Goal: Transaction & Acquisition: Subscribe to service/newsletter

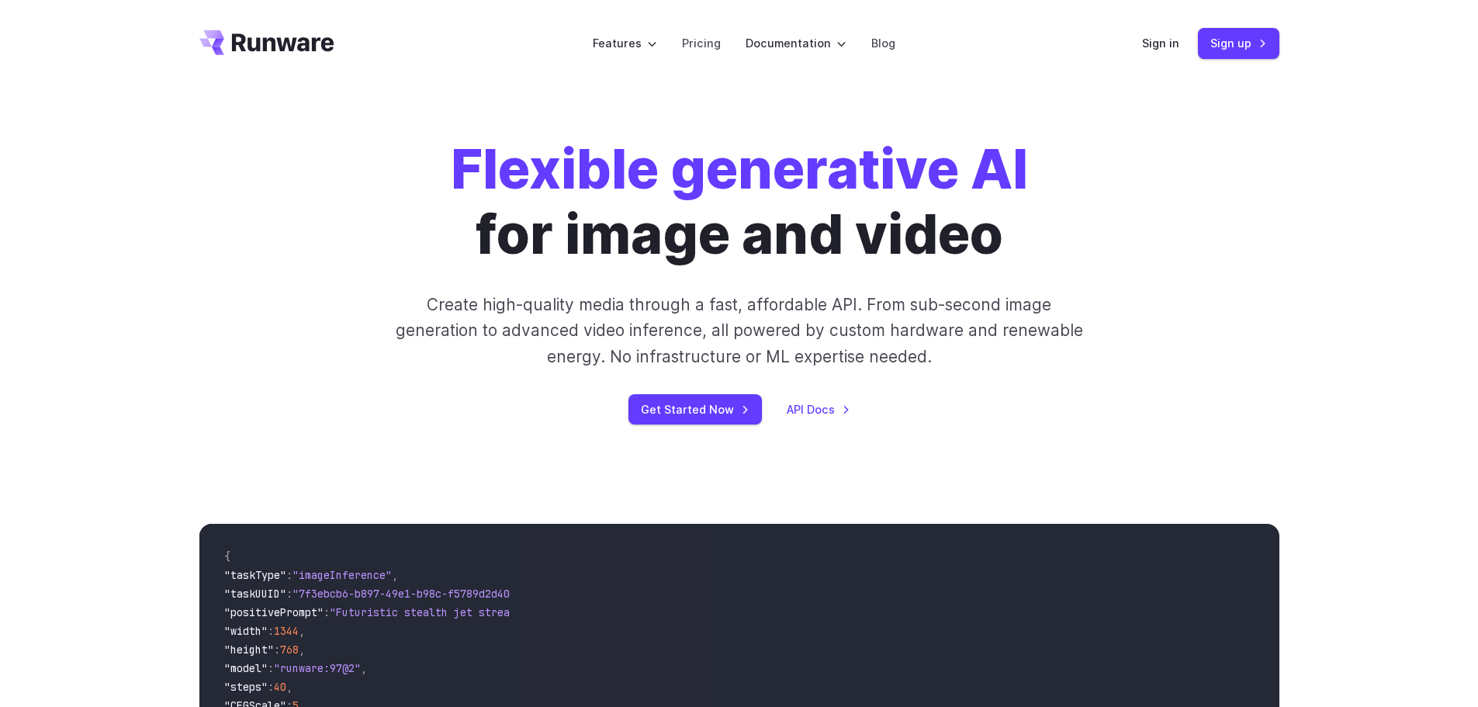
click at [584, 318] on p "Create high-quality media through a fast, affordable API. From sub-second image…" at bounding box center [738, 331] width 691 height 78
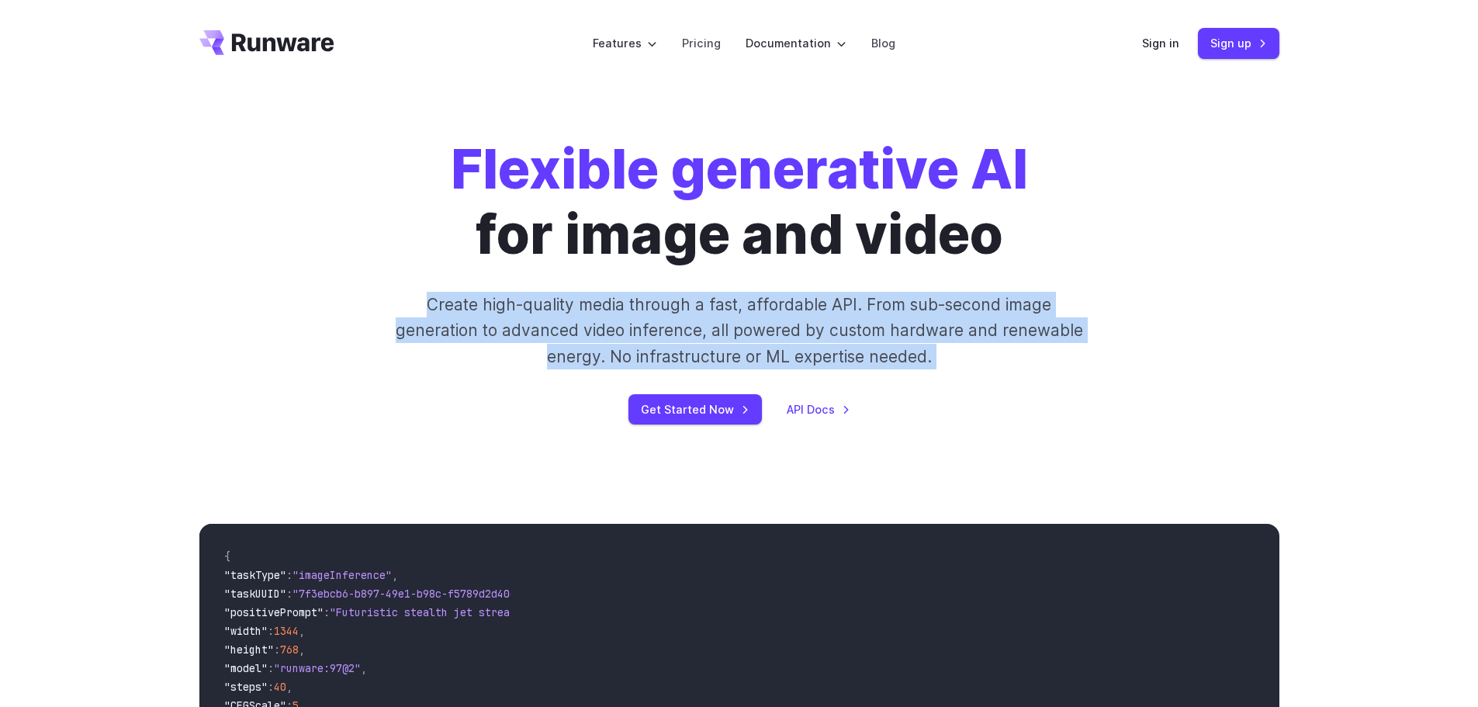
click at [584, 318] on p "Create high-quality media through a fast, affordable API. From sub-second image…" at bounding box center [738, 331] width 691 height 78
click at [1299, 295] on div "Flexible generative AI for image and video Create high-quality media through a …" at bounding box center [739, 280] width 1478 height 387
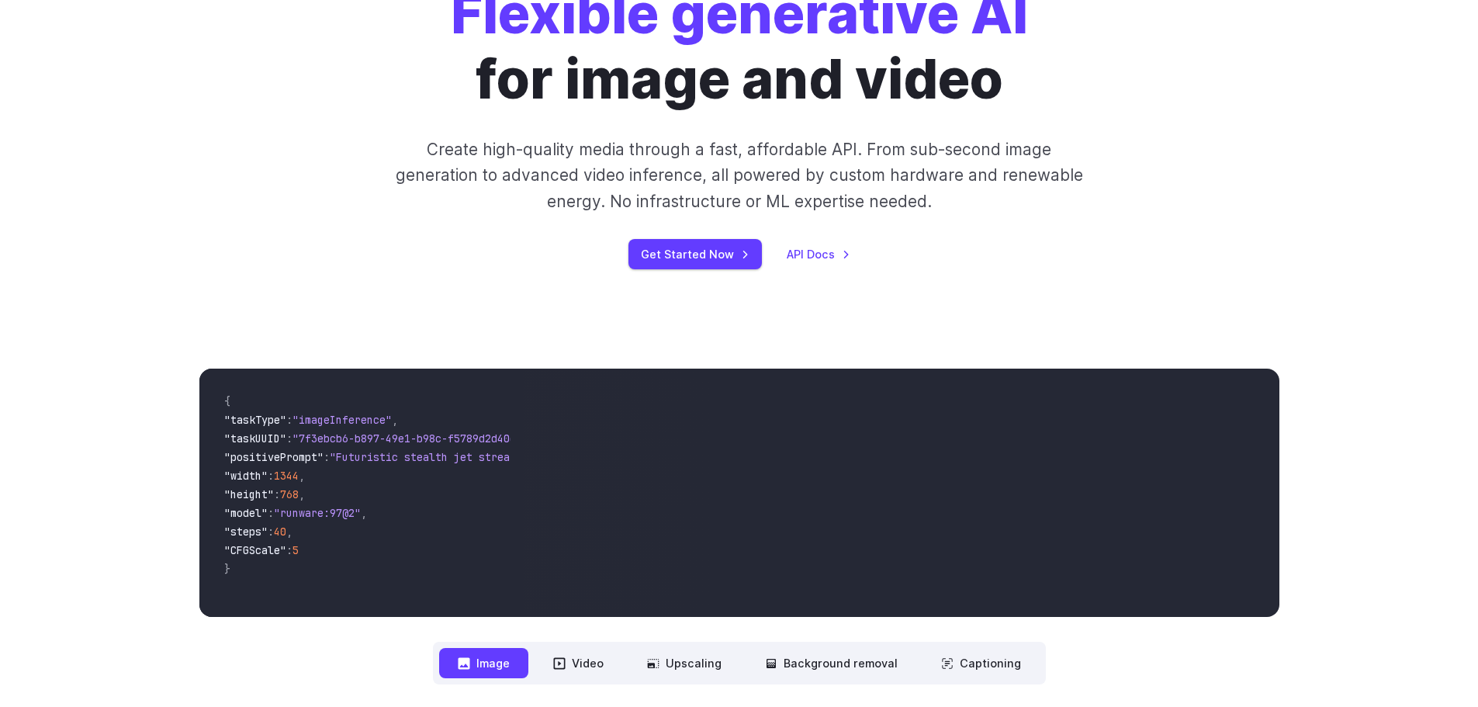
scroll to position [621, 0]
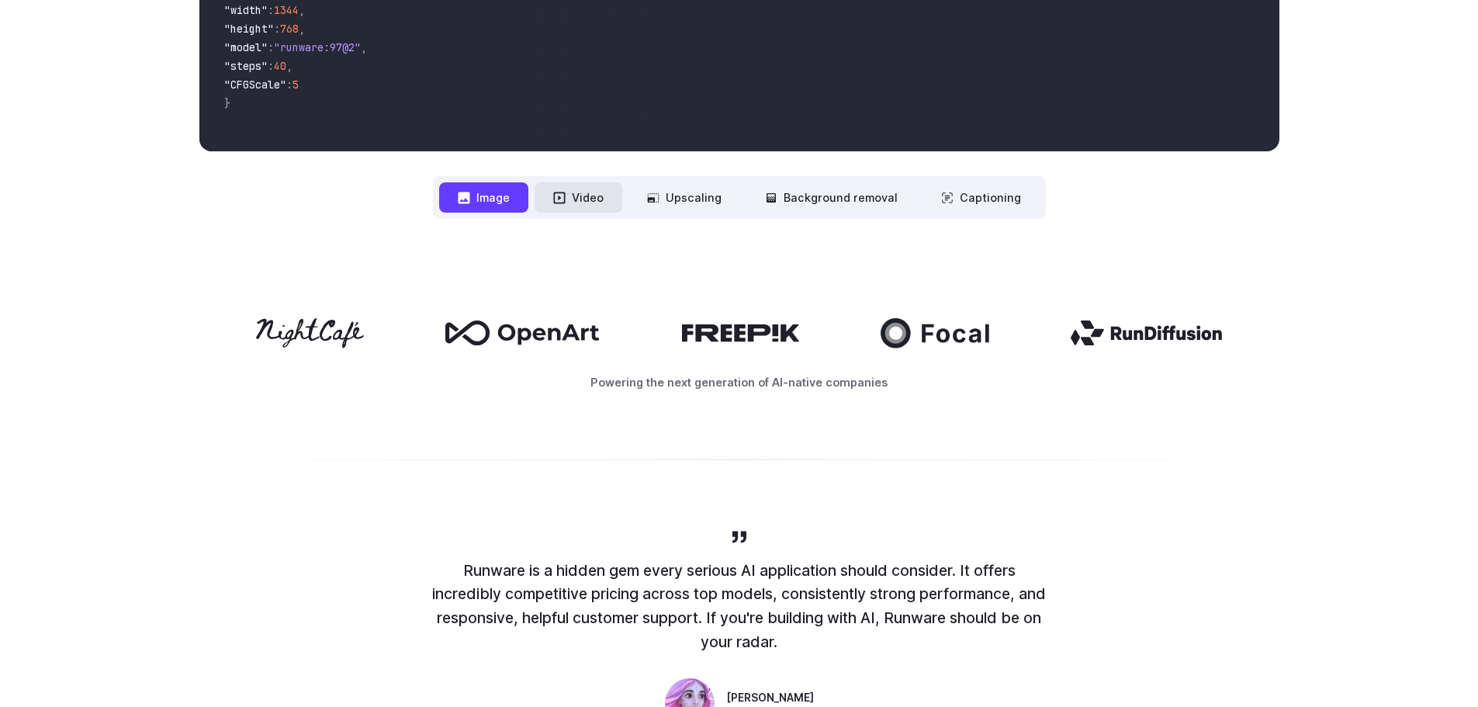
click at [601, 199] on button "Video" at bounding box center [579, 197] width 88 height 30
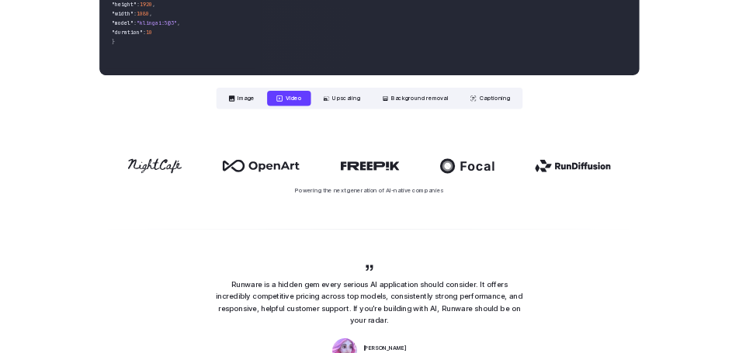
scroll to position [233, 0]
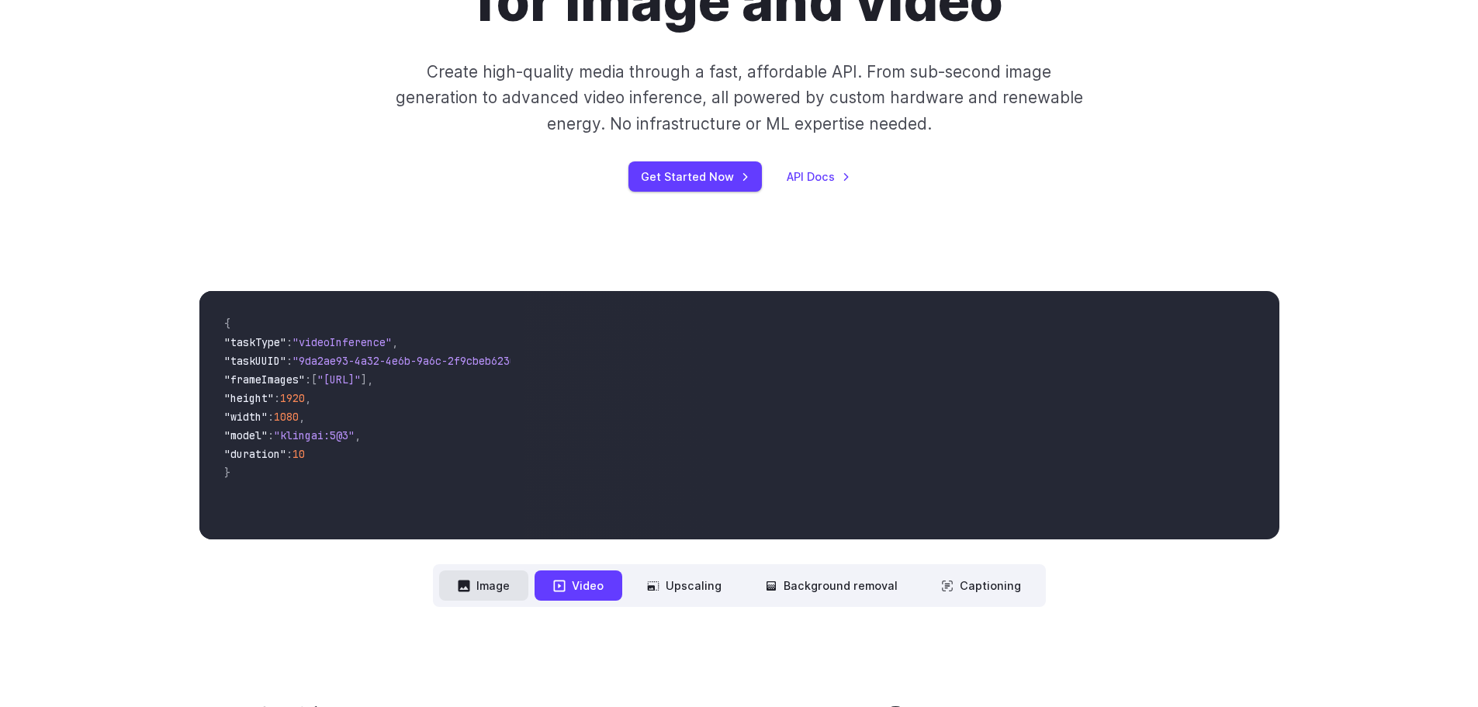
click at [490, 589] on button "Image" at bounding box center [483, 585] width 89 height 30
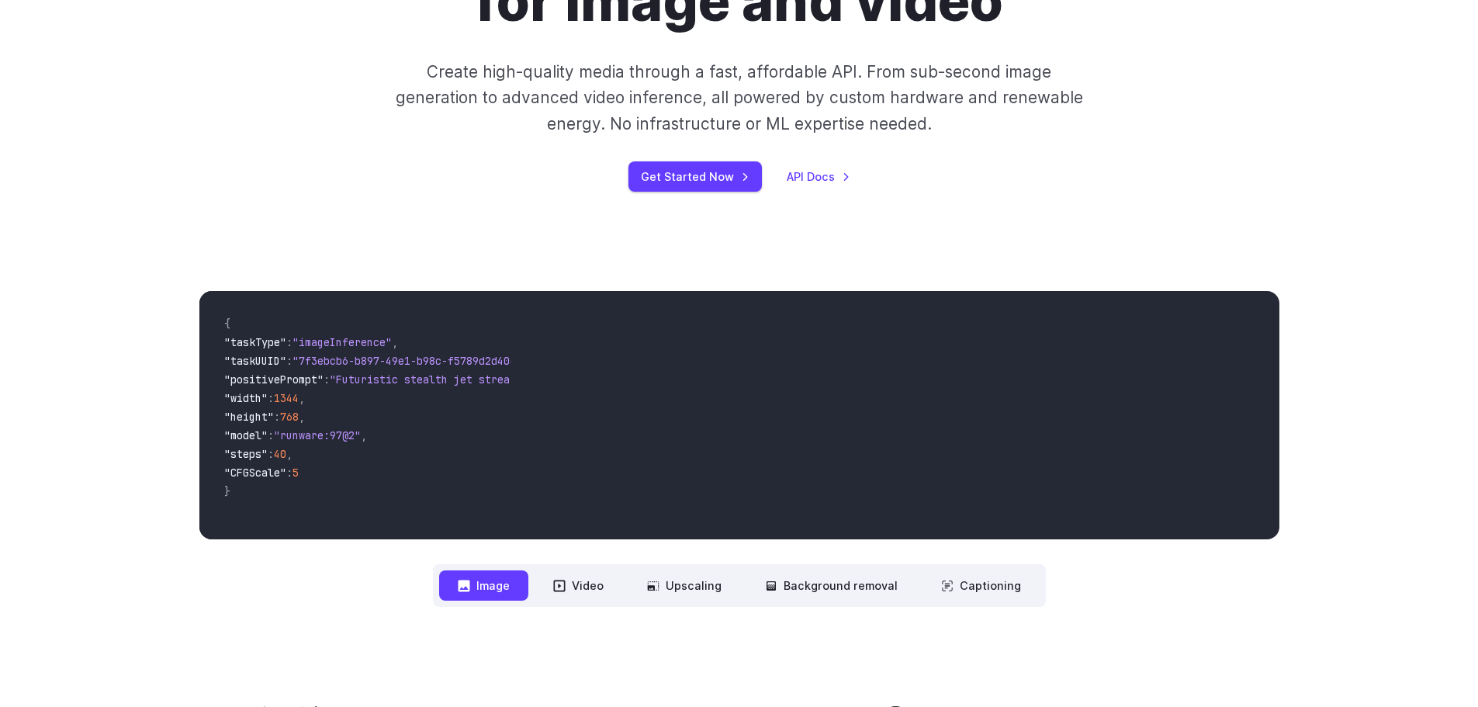
click at [737, 570] on nav "**********" at bounding box center [739, 585] width 613 height 43
click at [516, 583] on button "Image" at bounding box center [483, 585] width 89 height 30
click at [596, 566] on nav "**********" at bounding box center [739, 585] width 613 height 43
click at [590, 584] on button "Video" at bounding box center [579, 585] width 88 height 30
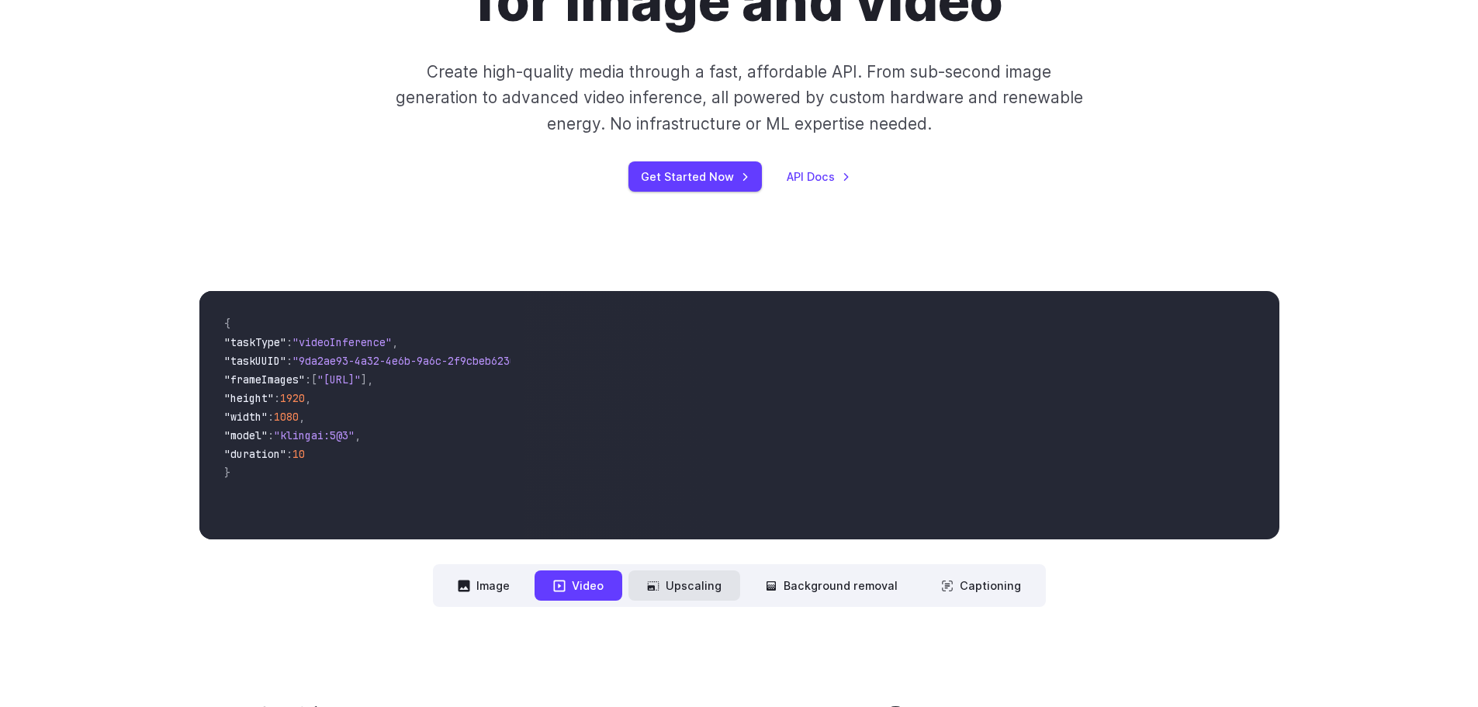
click at [676, 587] on button "Upscaling" at bounding box center [685, 585] width 112 height 30
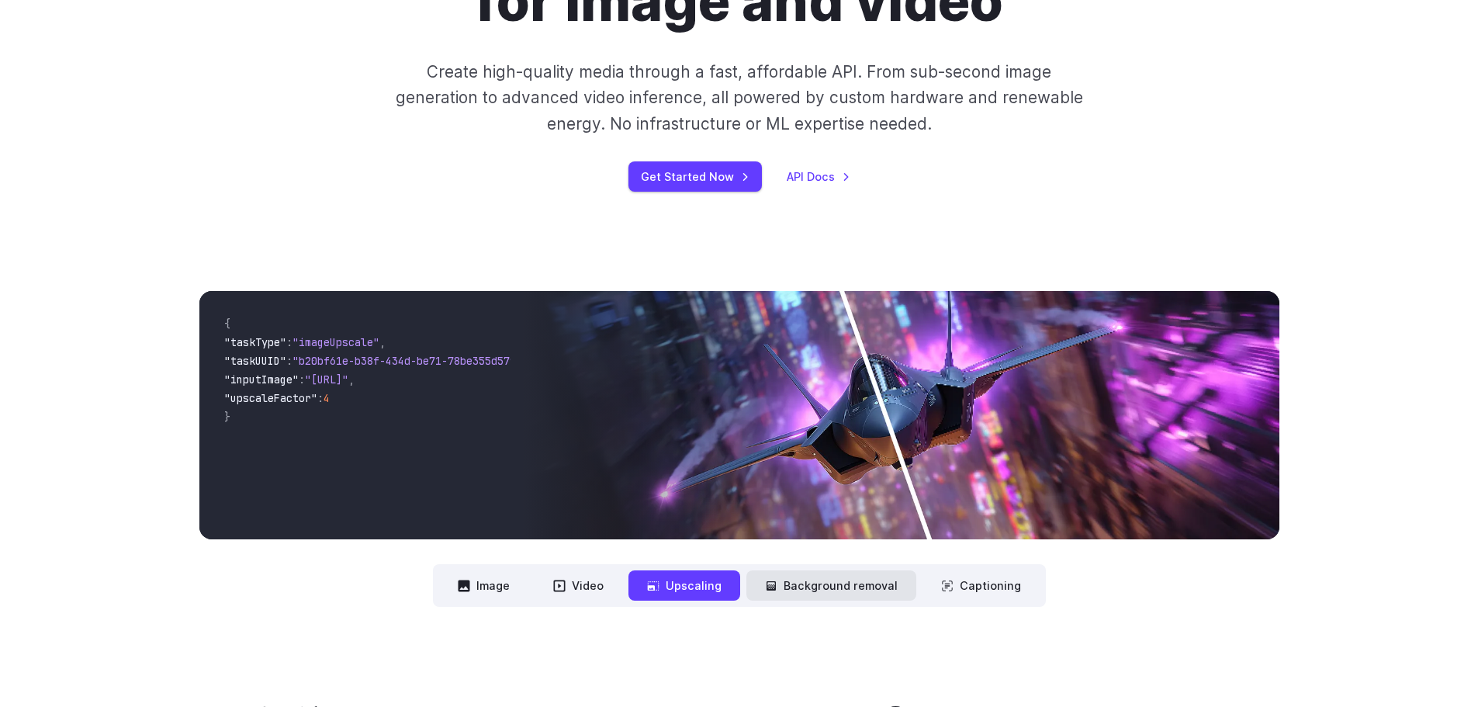
click at [765, 587] on button "Background removal" at bounding box center [832, 585] width 170 height 30
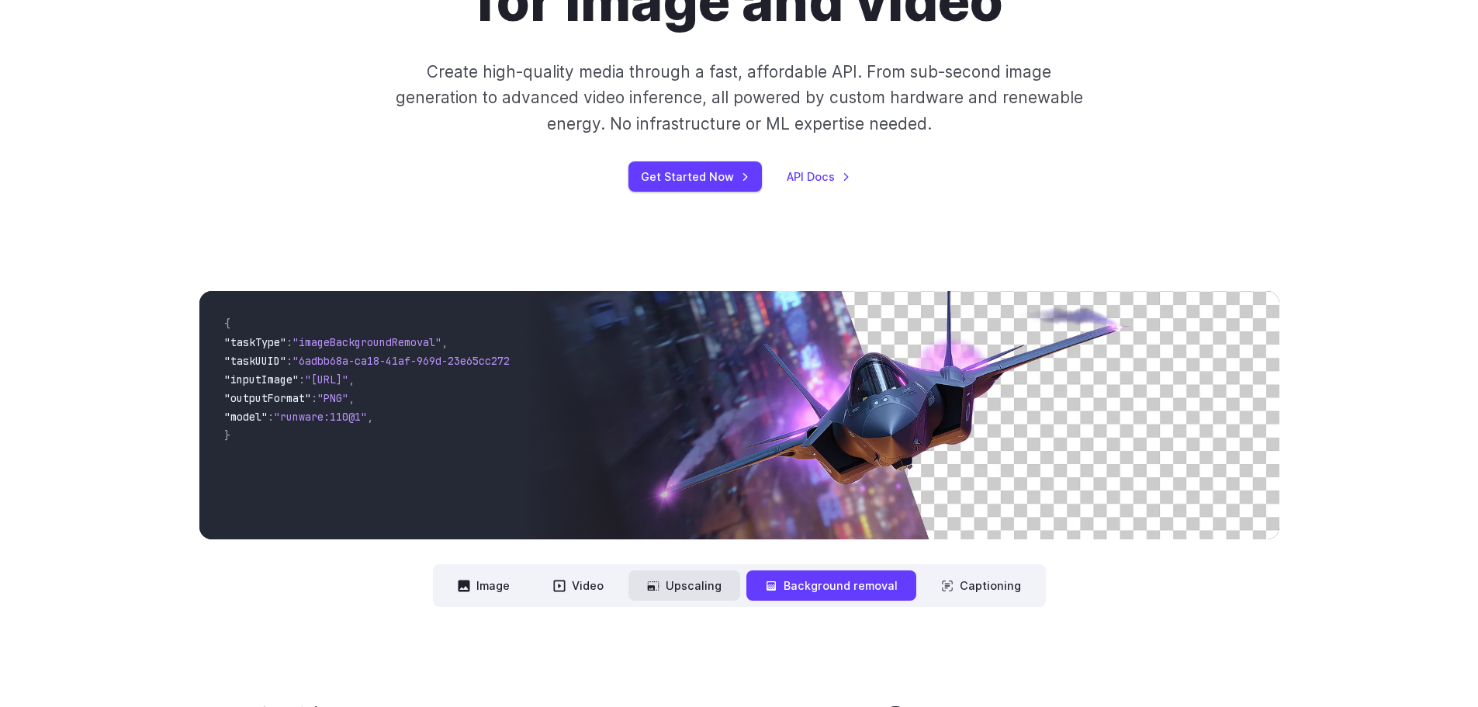
click at [690, 583] on button "Upscaling" at bounding box center [685, 585] width 112 height 30
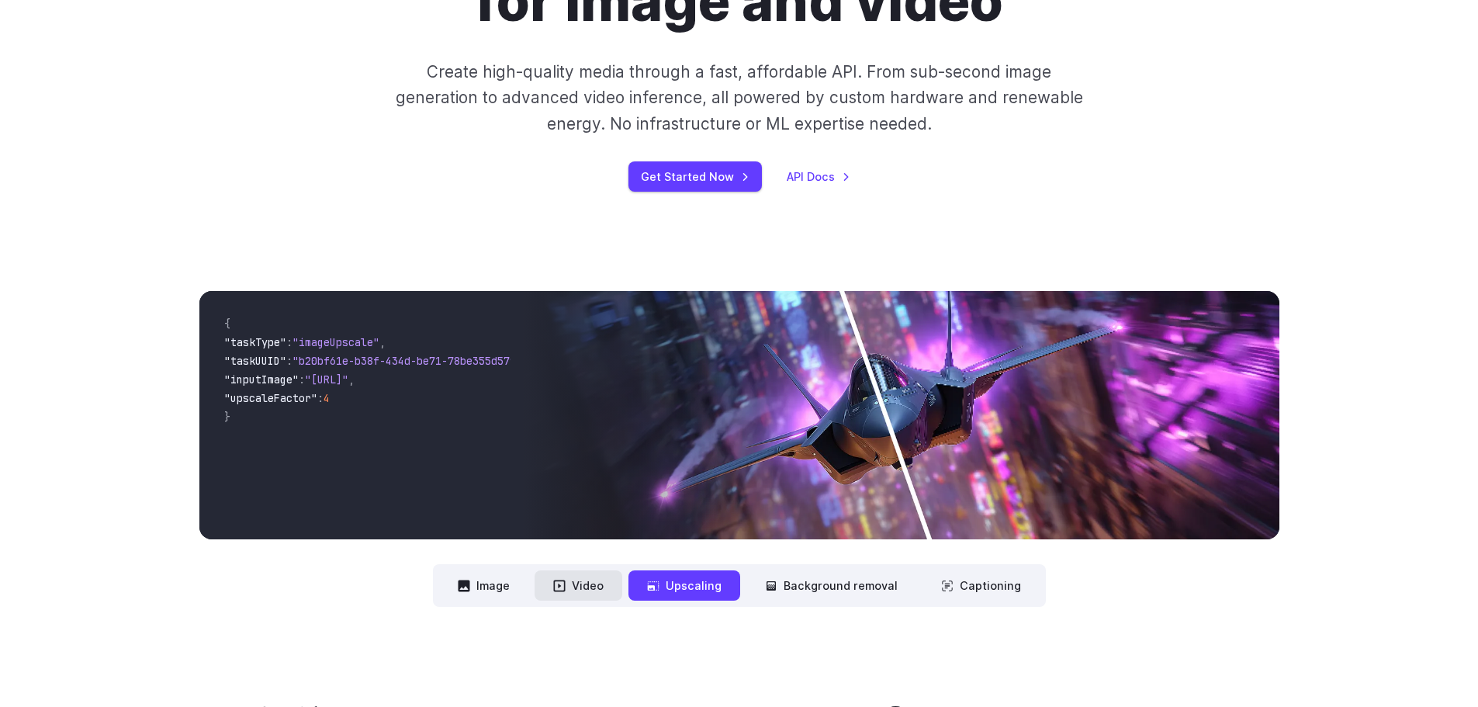
click at [600, 587] on button "Video" at bounding box center [579, 585] width 88 height 30
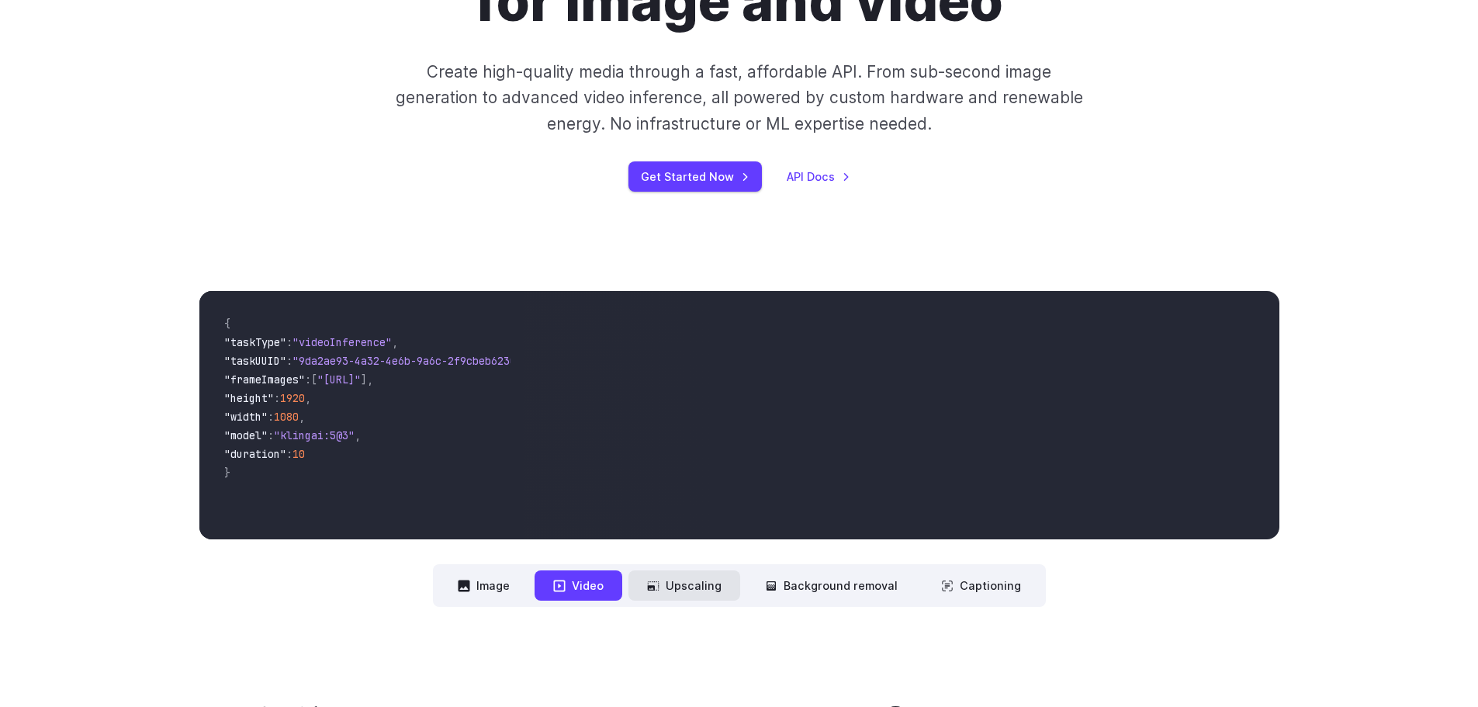
click at [665, 582] on button "Upscaling" at bounding box center [685, 585] width 112 height 30
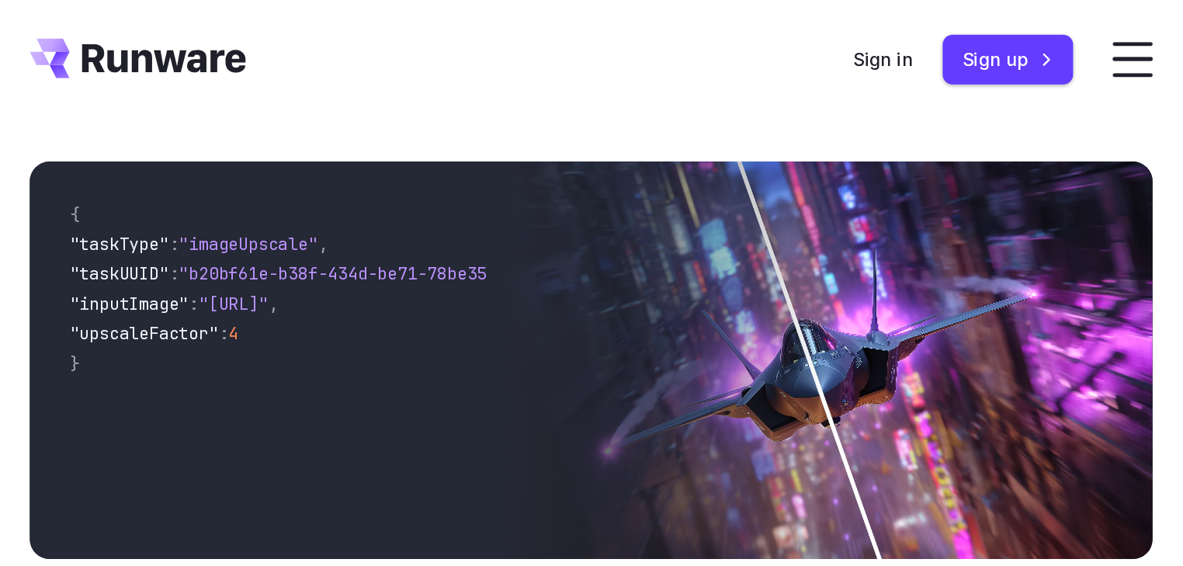
scroll to position [543, 0]
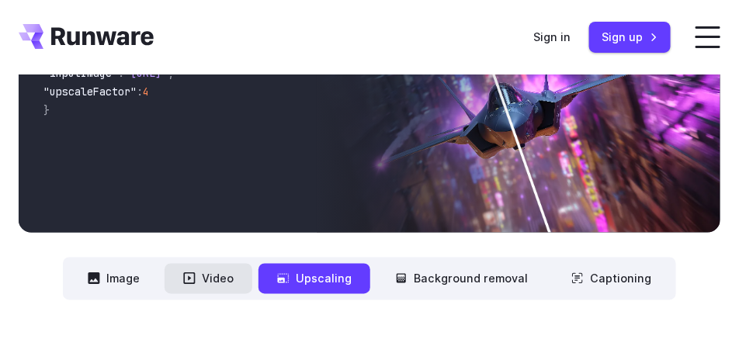
click at [234, 272] on button "Video" at bounding box center [209, 279] width 88 height 30
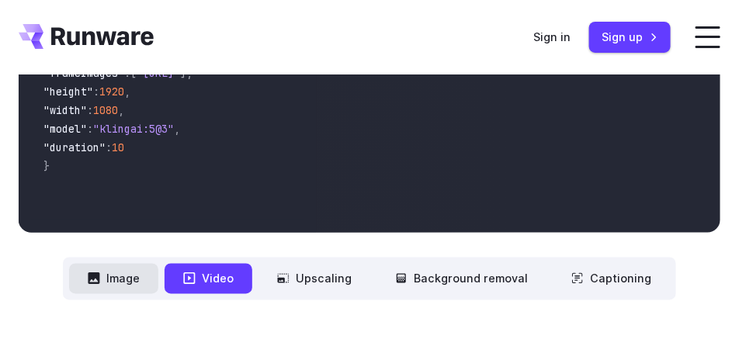
click at [158, 272] on button "Image" at bounding box center [113, 279] width 89 height 30
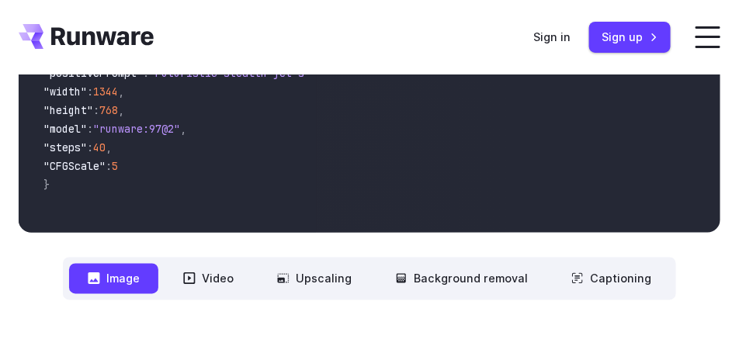
click at [439, 286] on nav "**********" at bounding box center [369, 279] width 613 height 43
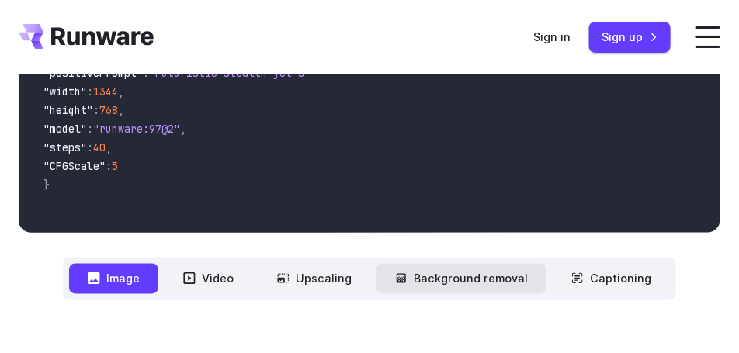
click at [445, 273] on button "Background removal" at bounding box center [461, 279] width 170 height 30
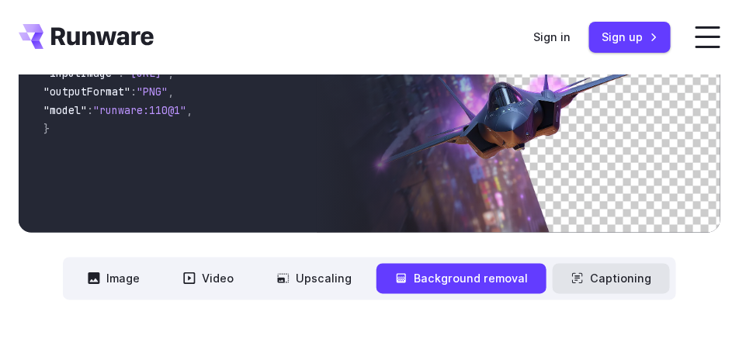
click at [587, 268] on button "Captioning" at bounding box center [611, 279] width 117 height 30
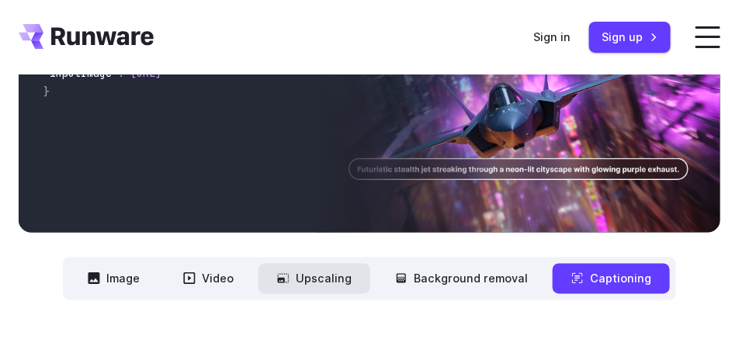
click at [331, 264] on button "Upscaling" at bounding box center [314, 279] width 112 height 30
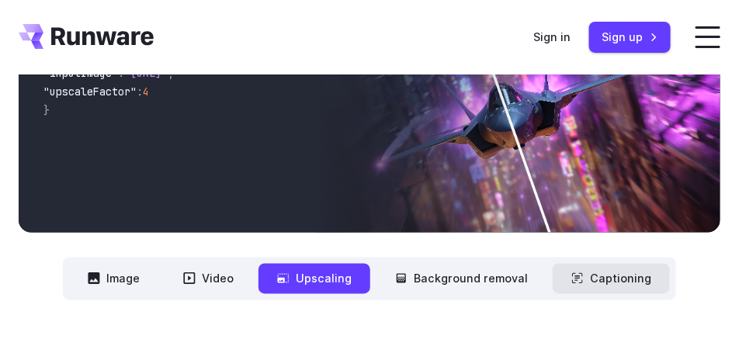
click at [595, 265] on button "Captioning" at bounding box center [611, 279] width 117 height 30
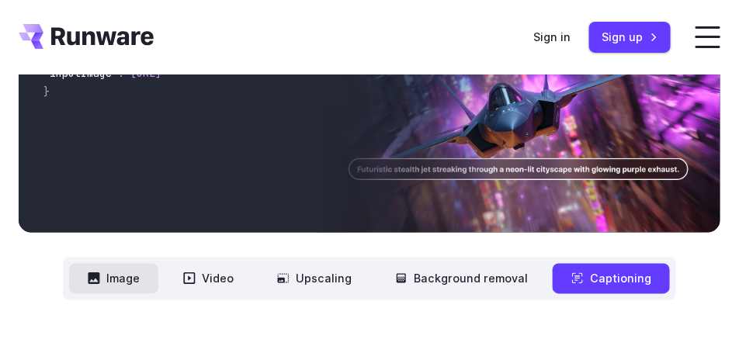
click at [151, 264] on button "Image" at bounding box center [113, 279] width 89 height 30
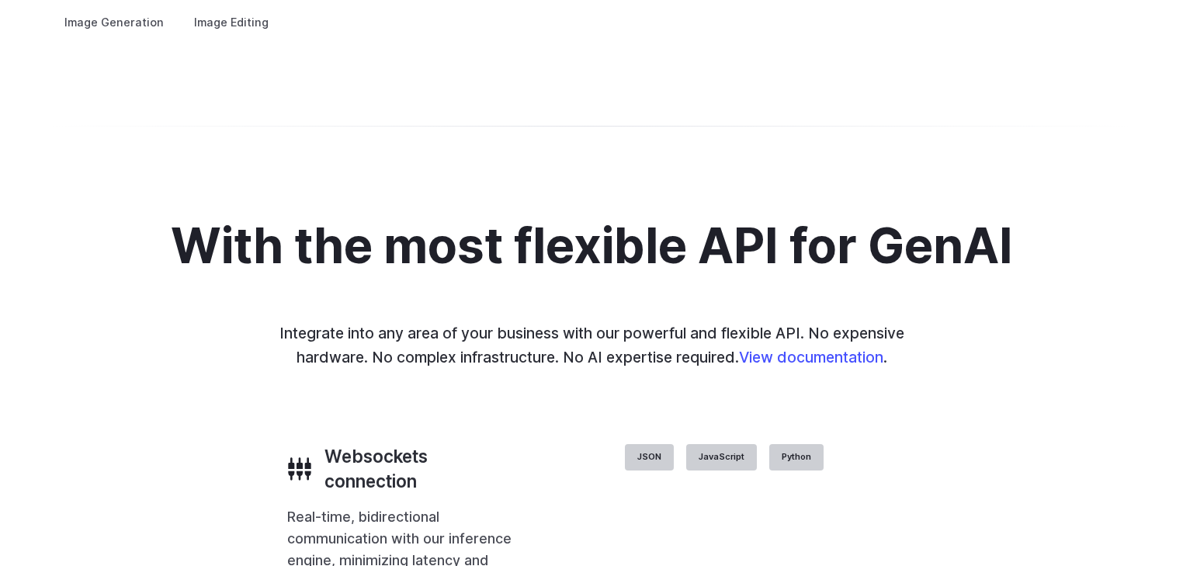
scroll to position [2840, 0]
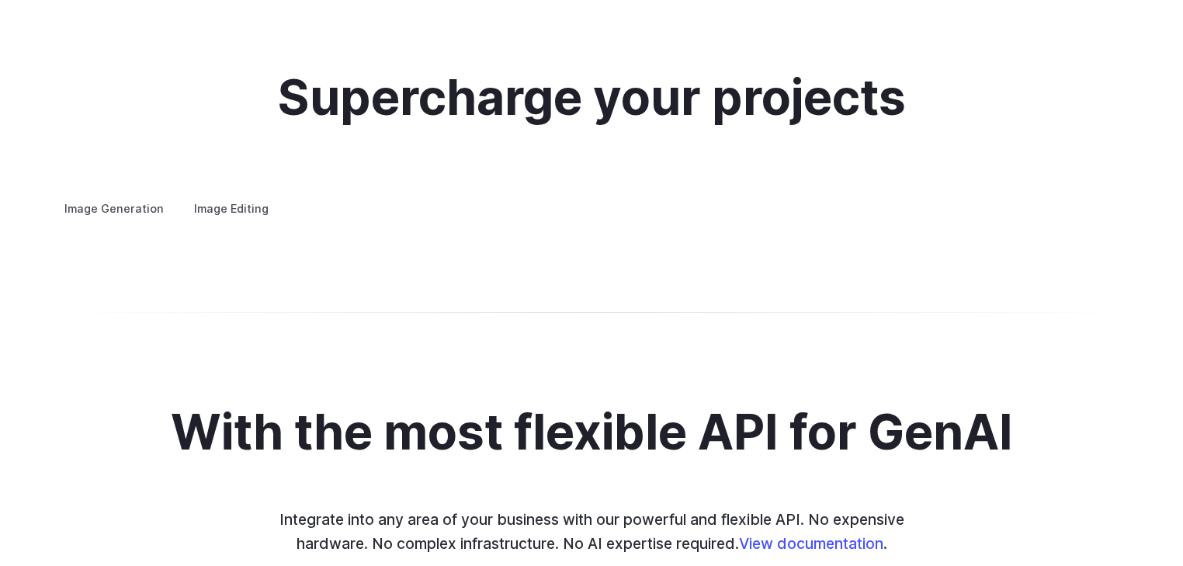
click at [224, 195] on label "Image Editing" at bounding box center [231, 208] width 101 height 27
click at [0, 0] on summary "Inpainting" at bounding box center [0, 0] width 0 height 0
drag, startPoint x: 1022, startPoint y: 383, endPoint x: 985, endPoint y: 442, distance: 70.4
click at [0, 0] on img at bounding box center [0, 0] width 0 height 0
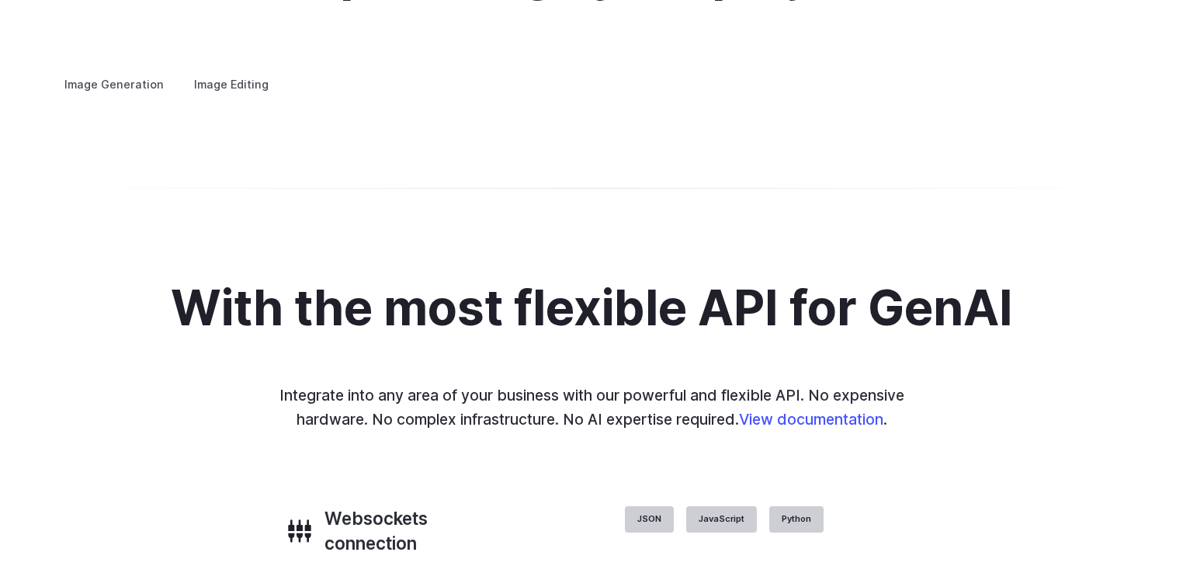
click at [0, 0] on button "Go to 2 of 2" at bounding box center [0, 0] width 0 height 0
click at [0, 0] on button "Go to 1 of 2" at bounding box center [0, 0] width 0 height 0
click at [0, 0] on summary "Outpainting" at bounding box center [0, 0] width 0 height 0
click at [0, 0] on div at bounding box center [0, 0] width 0 height 0
click at [0, 0] on button "Go to 3 of 3" at bounding box center [0, 0] width 0 height 0
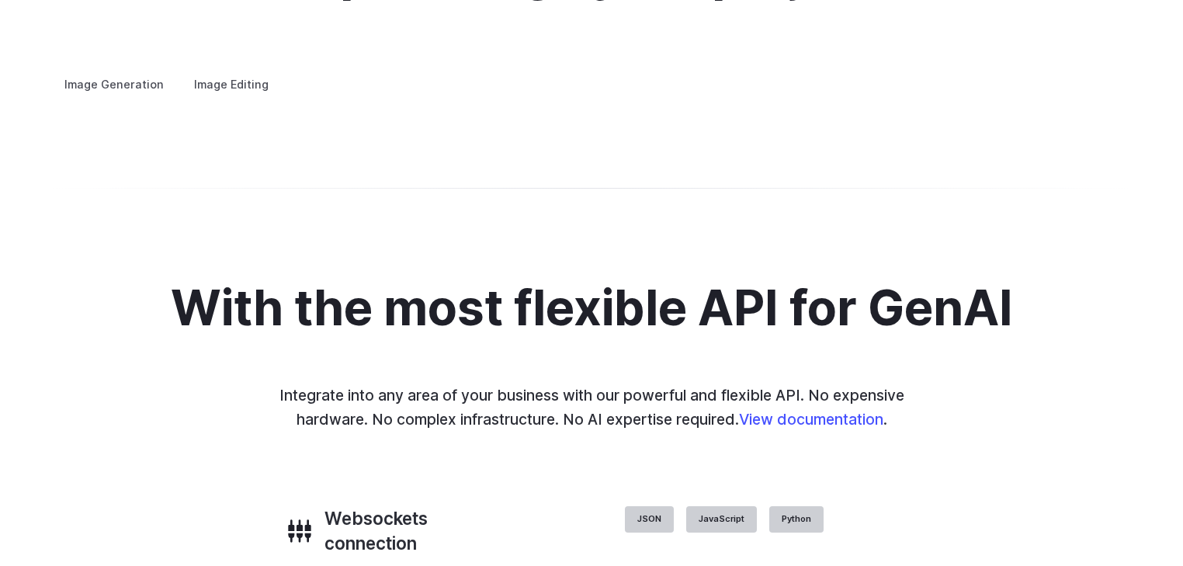
click at [0, 0] on button "Go to 1 of 3" at bounding box center [0, 0] width 0 height 0
click at [0, 0] on button "Go to 2 of 3" at bounding box center [0, 0] width 0 height 0
click at [0, 0] on div at bounding box center [0, 0] width 0 height 0
click at [0, 0] on button "Go to 3 of 3" at bounding box center [0, 0] width 0 height 0
click at [0, 0] on div at bounding box center [0, 0] width 0 height 0
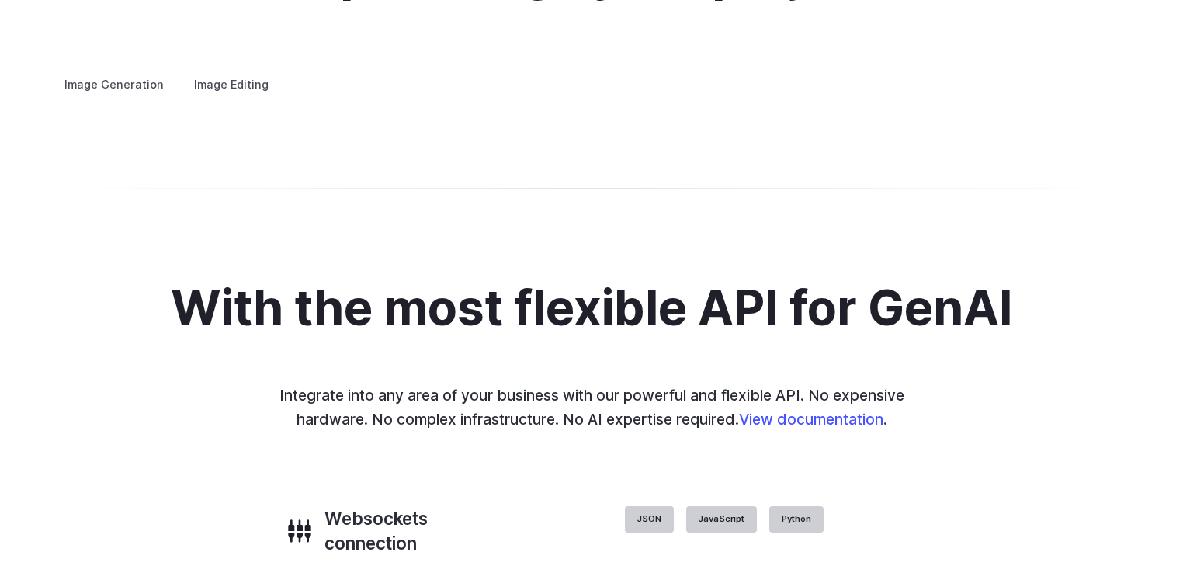
click at [0, 0] on button "Go to 2 of 3" at bounding box center [0, 0] width 0 height 0
click at [0, 0] on button "Go to 3 of 3" at bounding box center [0, 0] width 0 height 0
click at [0, 0] on summary "Upscaling" at bounding box center [0, 0] width 0 height 0
click at [0, 0] on button "Go to 1 of 2" at bounding box center [0, 0] width 0 height 0
click at [0, 0] on details "Inpainting Fill in missing or damaged parts of images seamlessly, restoring the…" at bounding box center [0, 0] width 0 height 0
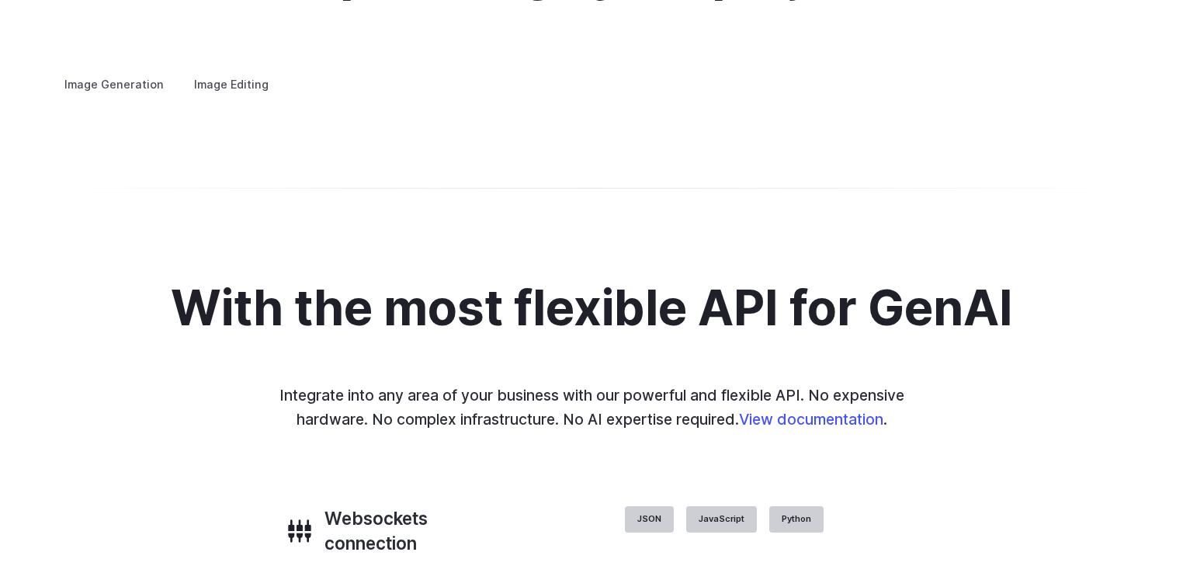
click at [0, 0] on summary "Inpainting" at bounding box center [0, 0] width 0 height 0
click at [0, 0] on button "Go to 1 of 2" at bounding box center [0, 0] width 0 height 0
click at [0, 0] on button "Go to 2 of 2" at bounding box center [0, 0] width 0 height 0
click at [0, 0] on h3 "Background Removal" at bounding box center [0, 0] width 0 height 0
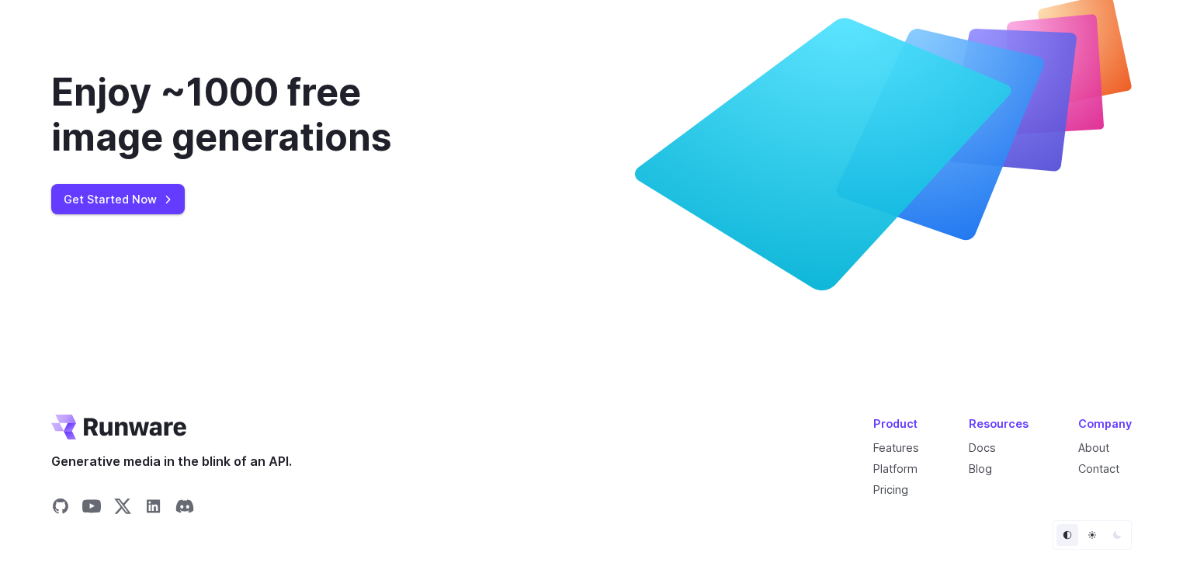
scroll to position [5634, 0]
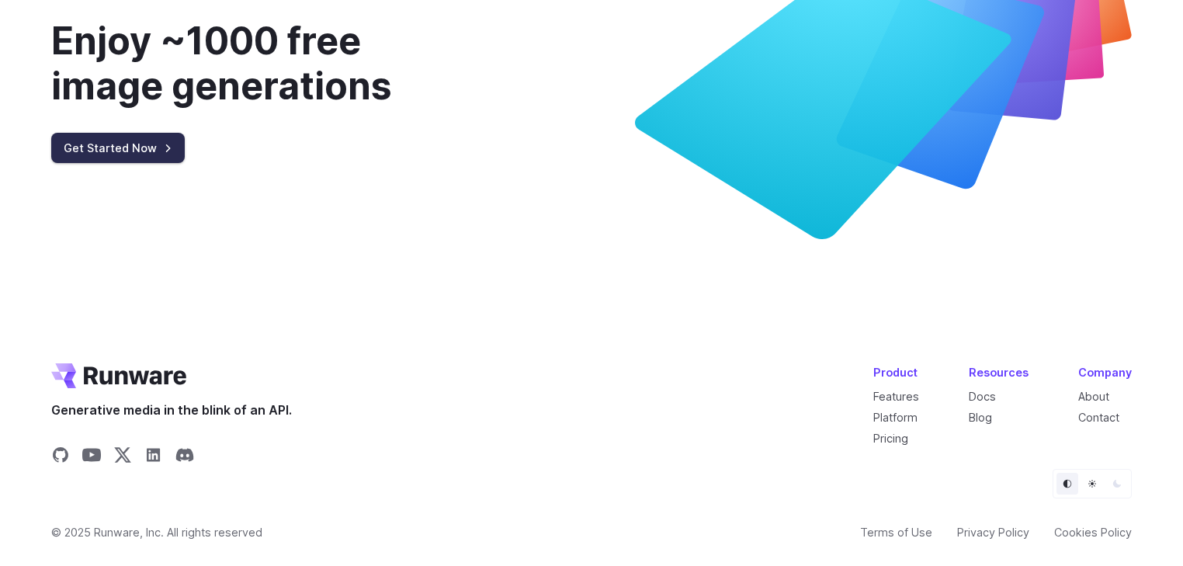
click at [162, 163] on link "Get Started Now" at bounding box center [117, 148] width 133 height 30
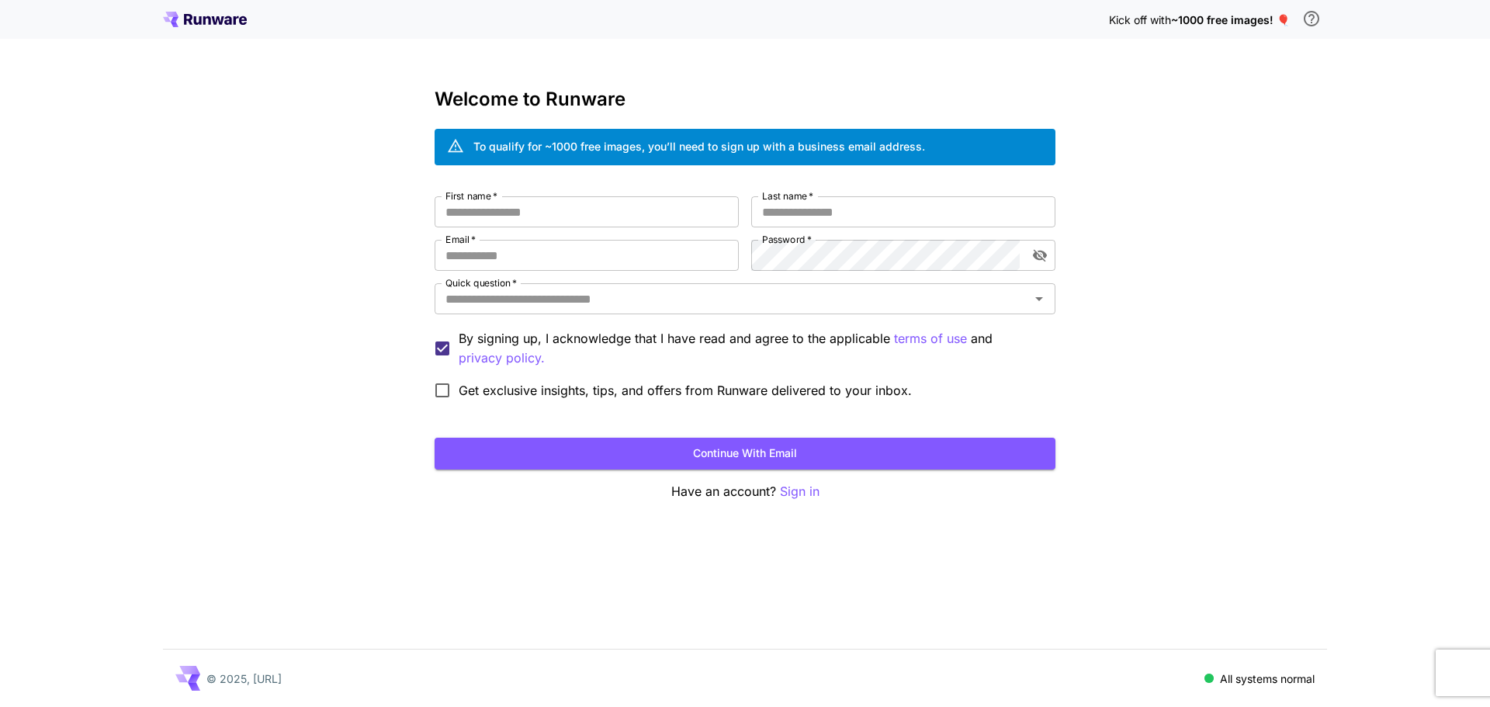
click at [753, 73] on div "Kick off with ~1000 free images! 🎈 Welcome to Runware To qualify for ~1000 free…" at bounding box center [745, 353] width 1490 height 707
click at [217, 201] on div "Kick off with ~1000 free images! 🎈 Welcome to Runware To qualify for ~1000 free…" at bounding box center [745, 353] width 1490 height 707
click at [513, 218] on input "First name   *" at bounding box center [587, 211] width 304 height 31
click at [329, 334] on div "Kick off with ~1000 free images! 🎈 Welcome to Runware To qualify for ~1000 free…" at bounding box center [745, 353] width 1490 height 707
click at [517, 203] on input "First name   *" at bounding box center [587, 211] width 304 height 31
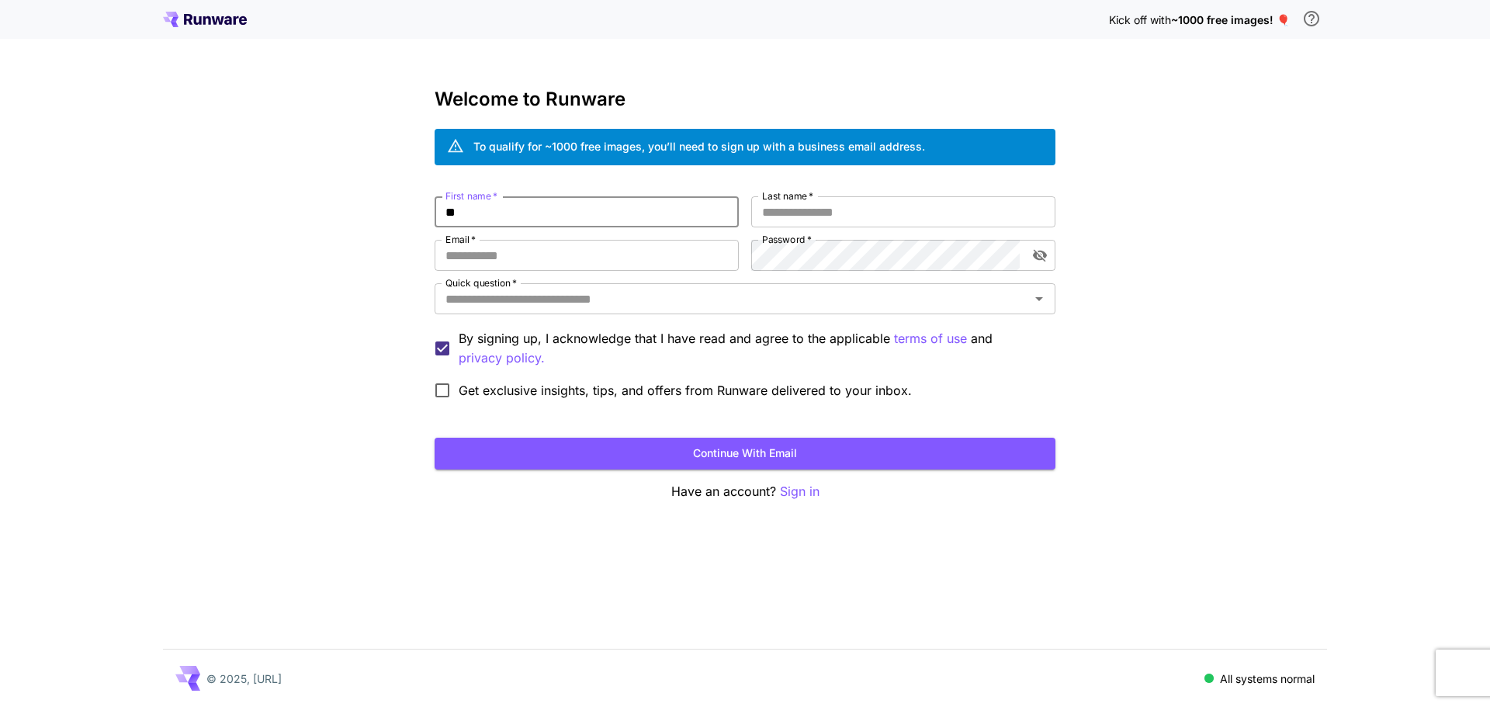
type input "**"
type input "****"
type input "**********"
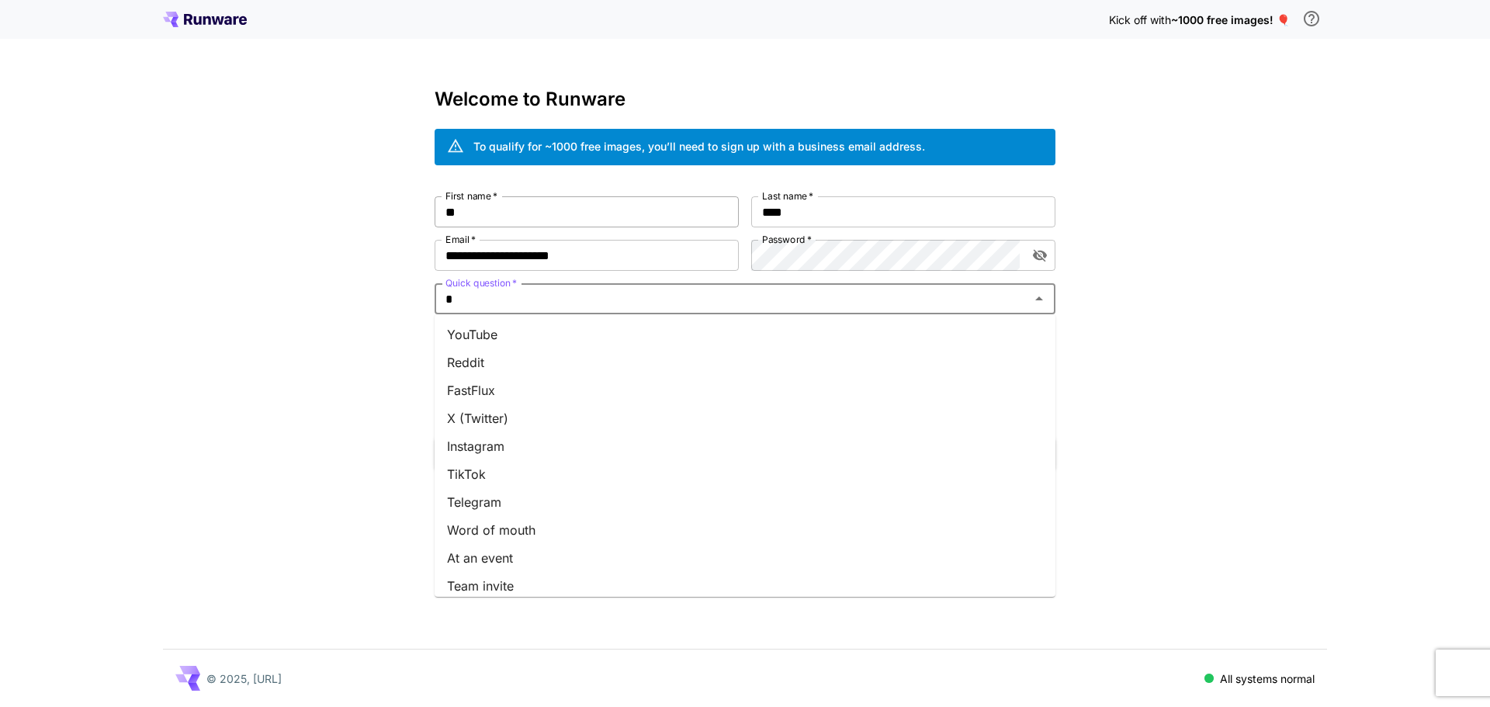
type input "**"
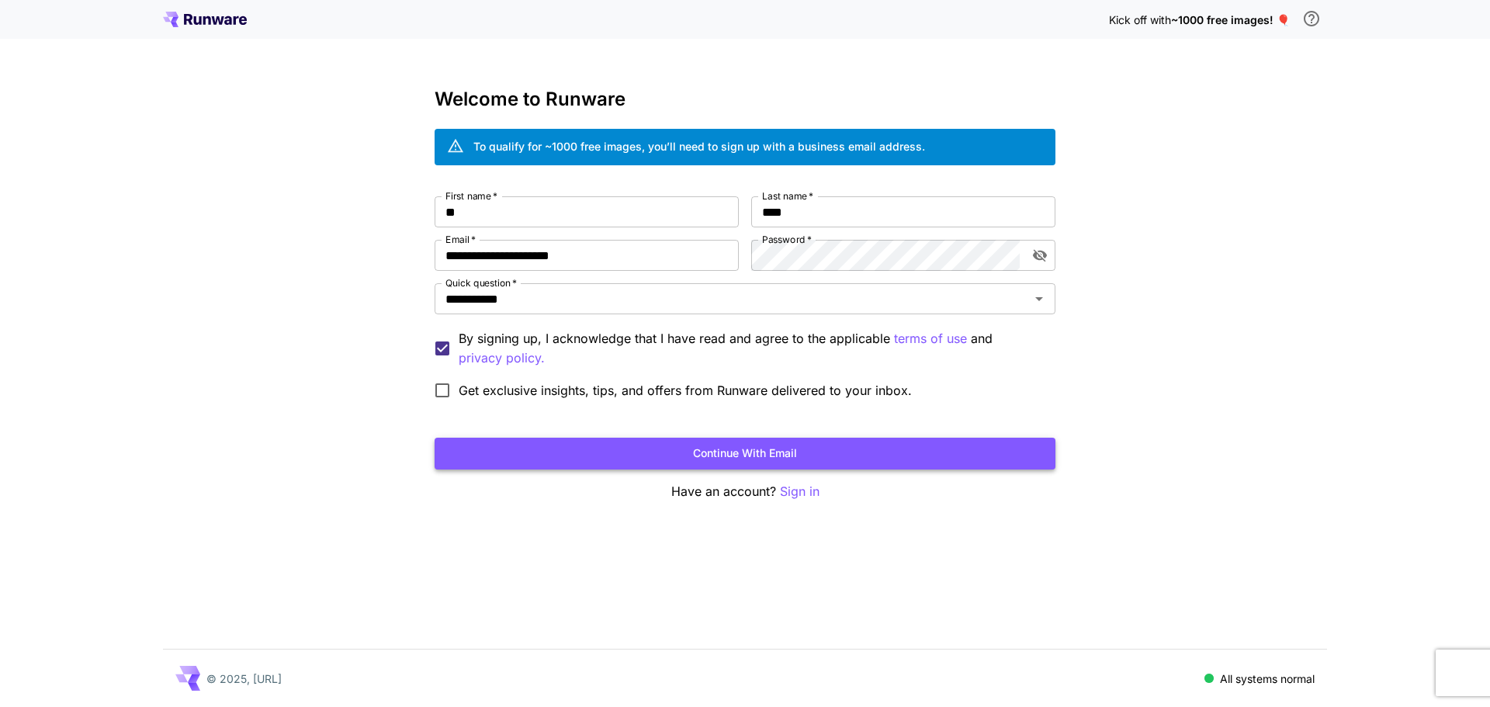
click at [647, 458] on button "Continue with email" at bounding box center [745, 454] width 621 height 32
click button "Continue with email" at bounding box center [745, 454] width 621 height 32
